Goal: Find specific page/section: Find specific page/section

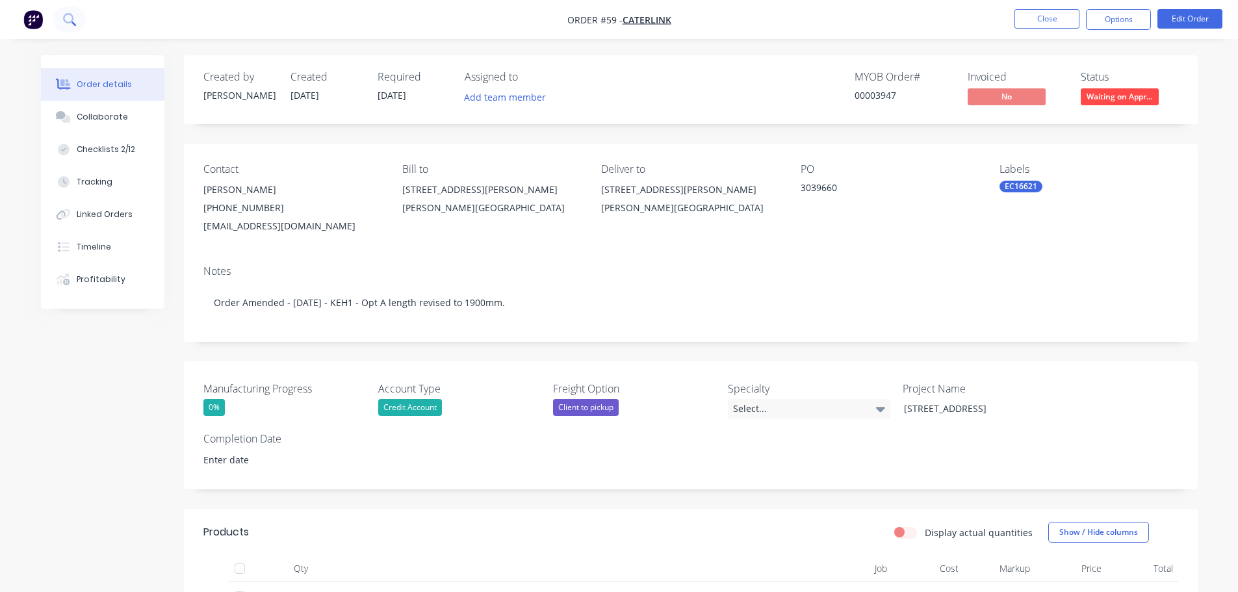
click at [75, 23] on icon at bounding box center [69, 19] width 12 height 12
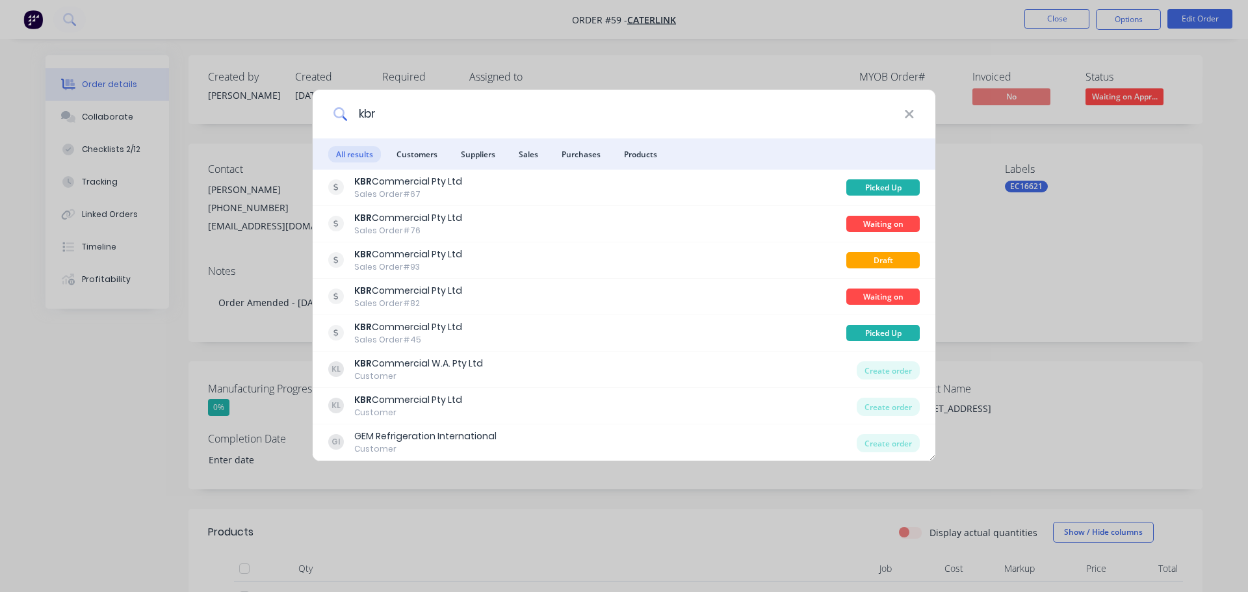
click at [412, 129] on input "kbr" at bounding box center [626, 114] width 556 height 49
drag, startPoint x: 407, startPoint y: 120, endPoint x: 266, endPoint y: 124, distance: 140.4
click at [266, 124] on div "kbr All results Customers Suppliers Sales Purchases Products KBR Commercial Pty…" at bounding box center [624, 296] width 1248 height 592
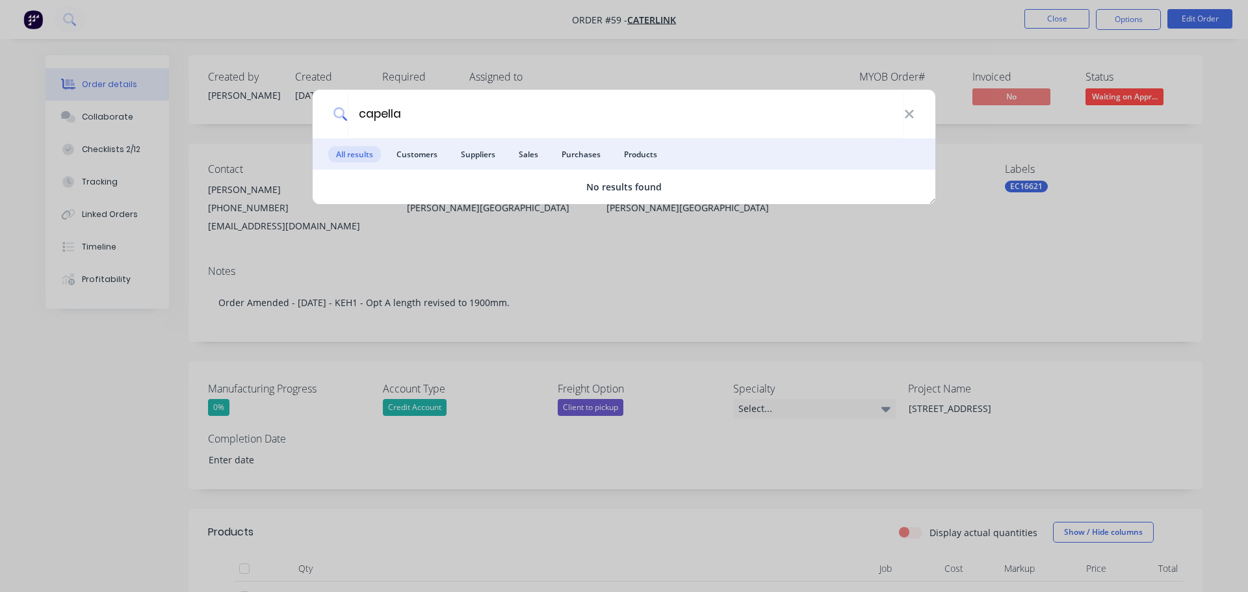
drag, startPoint x: 417, startPoint y: 115, endPoint x: 278, endPoint y: 116, distance: 139.8
click at [278, 116] on div "capella All results Customers Suppliers Sales Purchases Products No results fou…" at bounding box center [624, 296] width 1248 height 592
click at [545, 168] on li "Sales" at bounding box center [528, 153] width 35 height 31
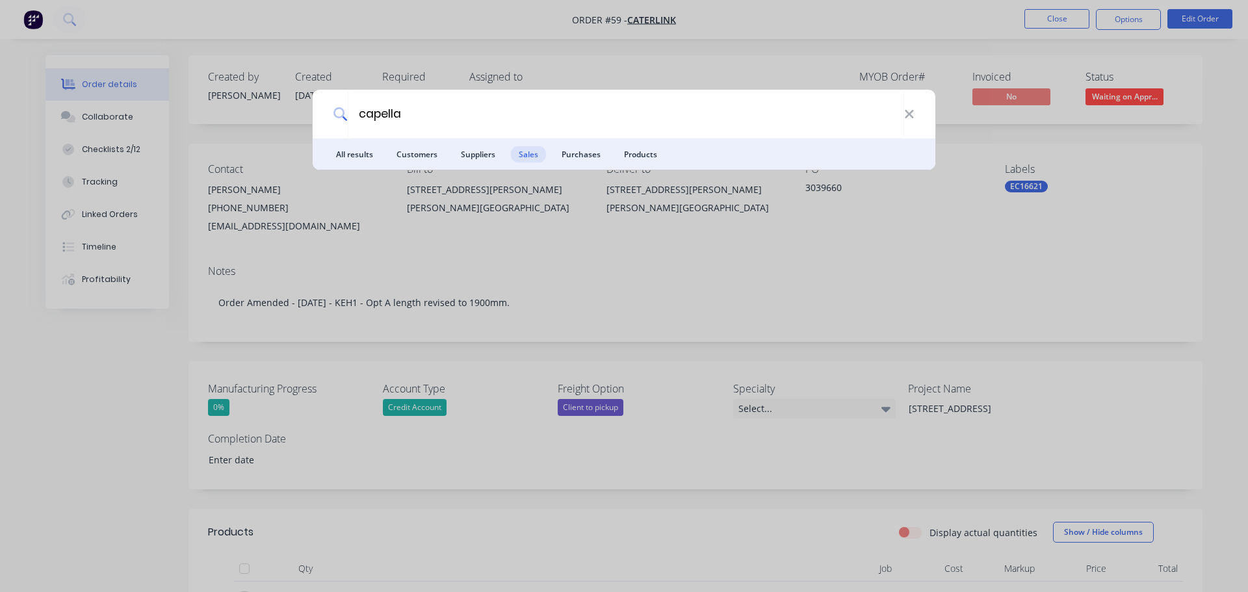
click at [519, 156] on span "Sales" at bounding box center [528, 154] width 35 height 16
drag, startPoint x: 461, startPoint y: 116, endPoint x: 251, endPoint y: 96, distance: 211.5
click at [251, 96] on div "capella All results Customers Suppliers Sales Purchases Products" at bounding box center [624, 296] width 1248 height 592
type input "kbr"
click at [367, 149] on span "All results" at bounding box center [354, 154] width 53 height 16
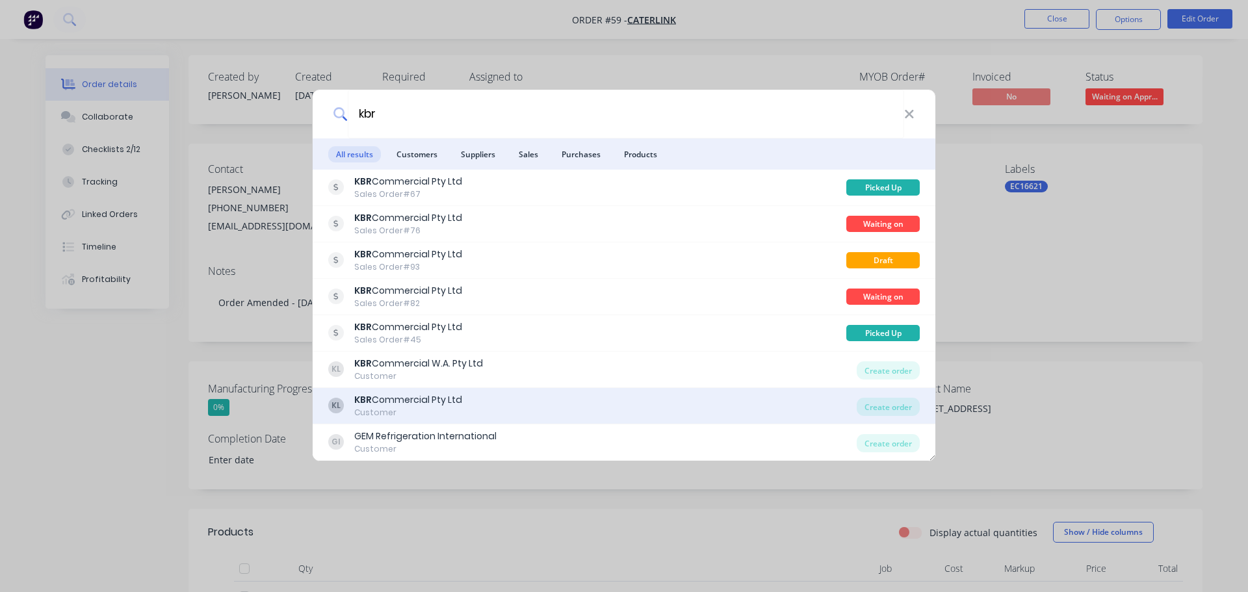
click at [473, 409] on div "KL KBR Commercial Pty Ltd Customer" at bounding box center [592, 405] width 528 height 25
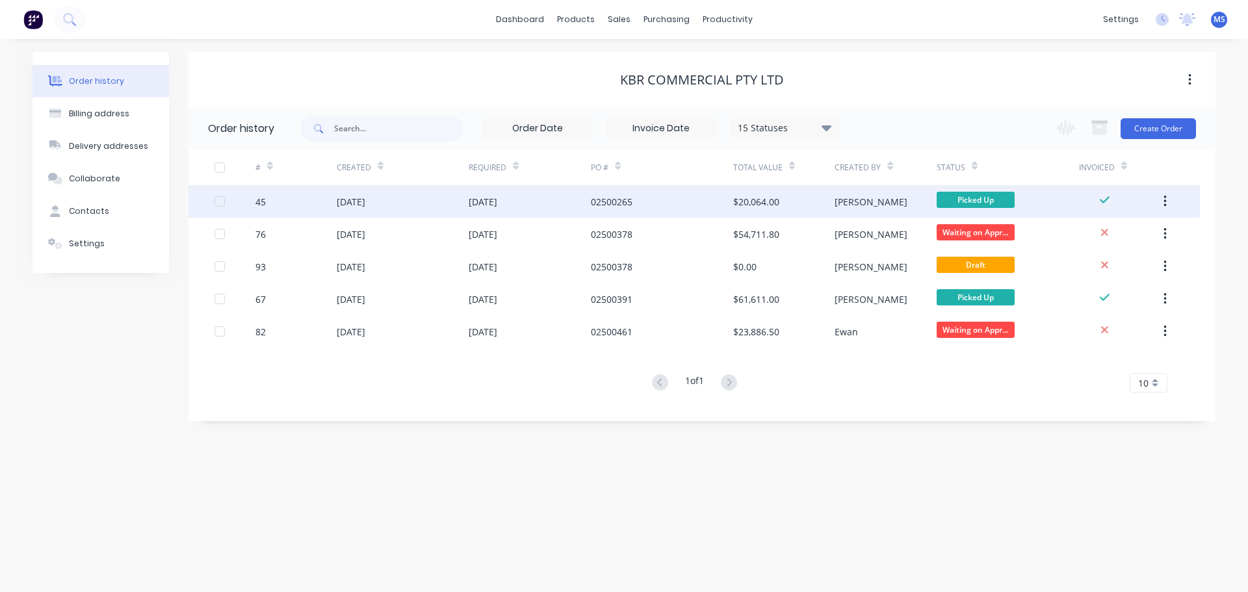
click at [348, 203] on div "05 Jun 2025" at bounding box center [351, 202] width 29 height 14
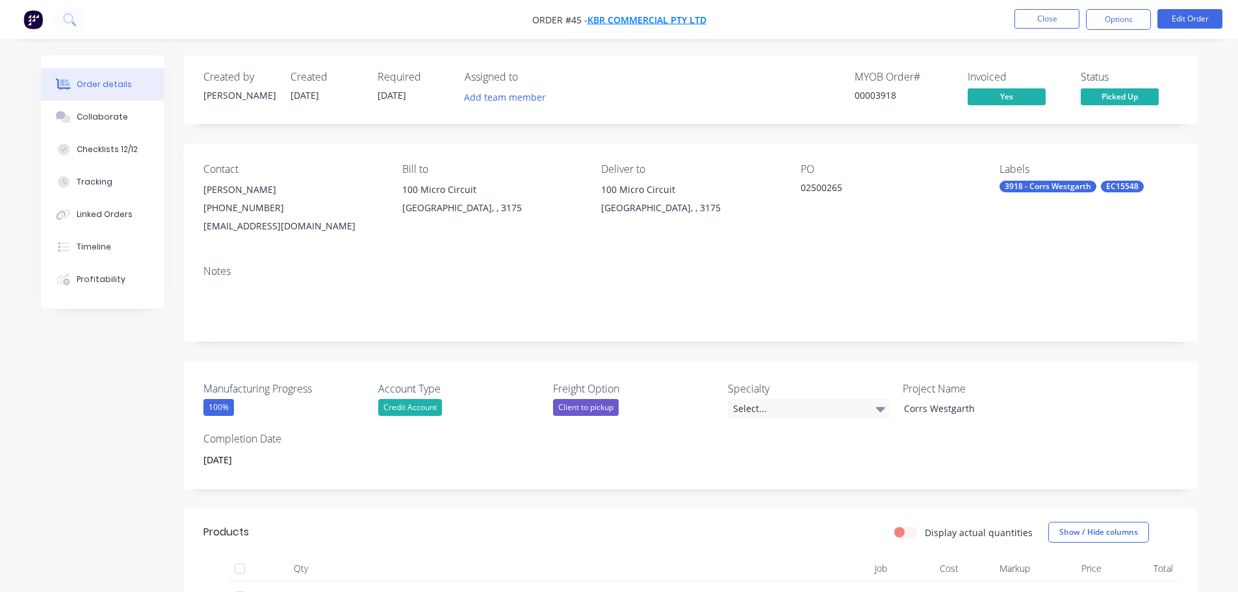
click at [594, 22] on span "KBR Commercial Pty Ltd" at bounding box center [647, 20] width 119 height 12
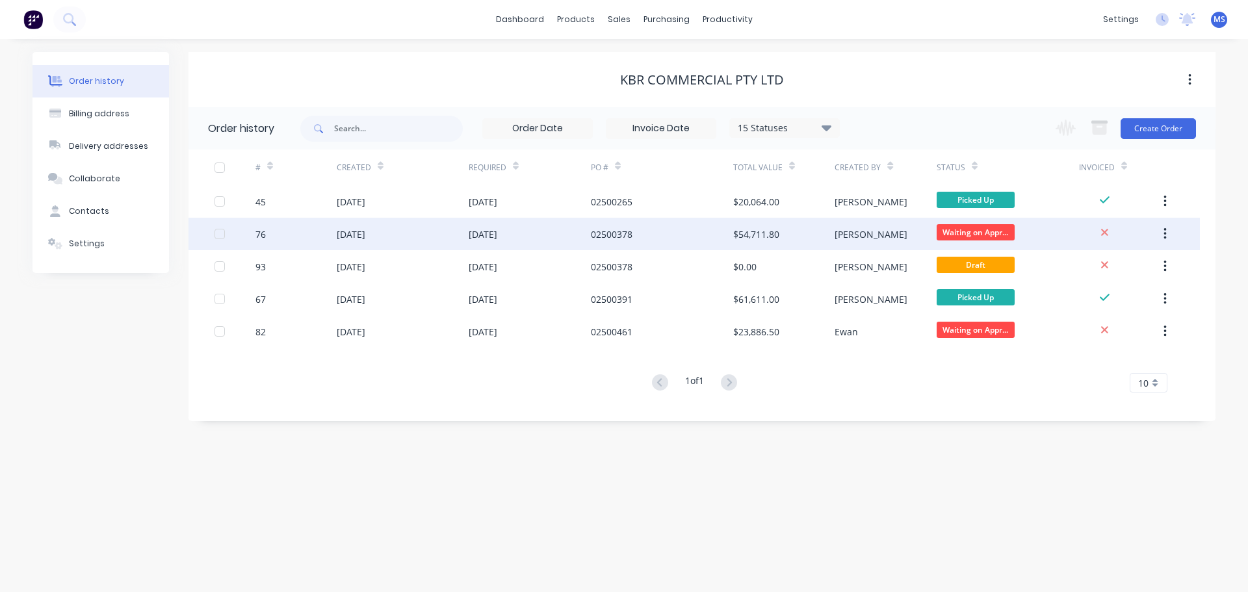
click at [376, 242] on div "01 Aug 2025" at bounding box center [403, 234] width 132 height 32
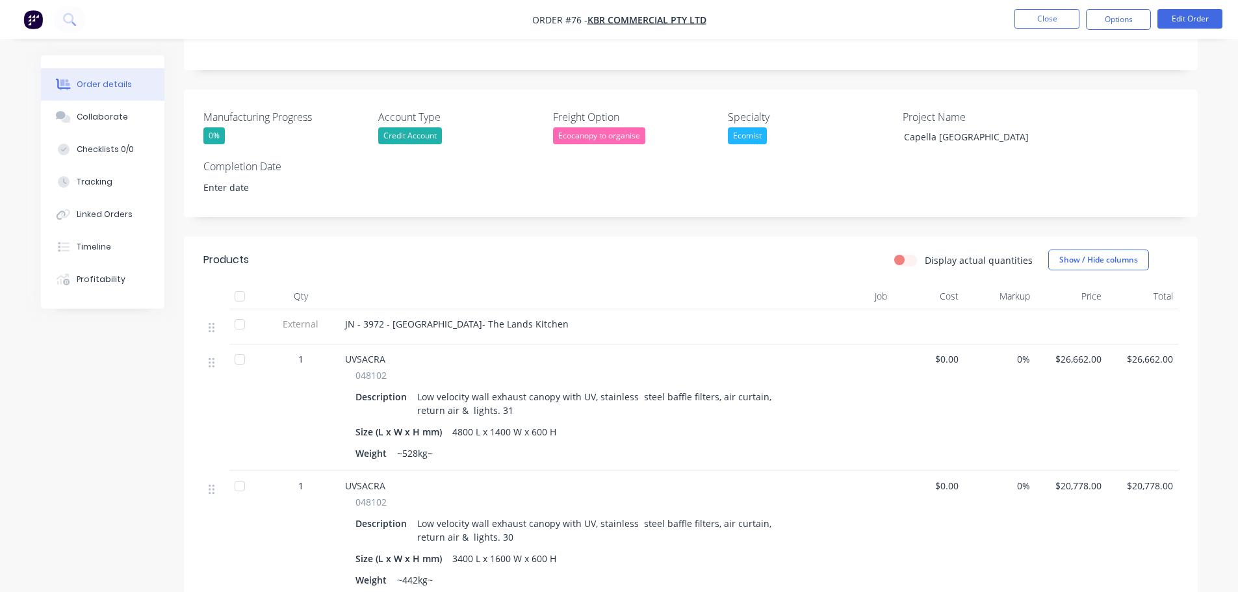
scroll to position [390, 0]
